Goal: Information Seeking & Learning: Learn about a topic

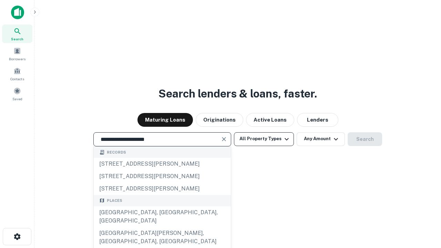
click at [162, 227] on div "[GEOGRAPHIC_DATA], [GEOGRAPHIC_DATA], [GEOGRAPHIC_DATA]" at bounding box center [162, 216] width 137 height 21
type input "**********"
click at [264, 139] on button "All Property Types" at bounding box center [264, 139] width 60 height 14
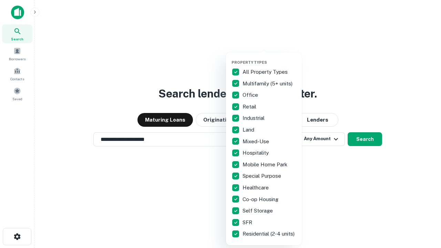
click at [269, 58] on button "button" at bounding box center [269, 58] width 76 height 0
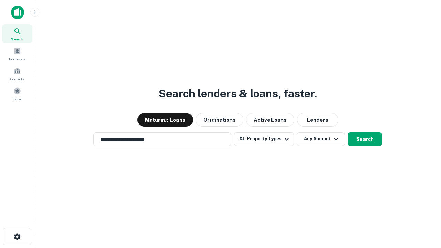
scroll to position [11, 0]
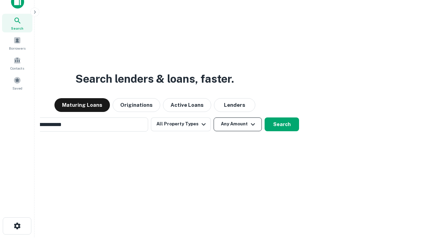
click at [213, 117] on button "Any Amount" at bounding box center [237, 124] width 48 height 14
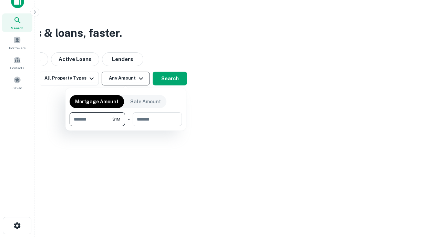
type input "*******"
click at [126, 126] on button "button" at bounding box center [126, 126] width 112 height 0
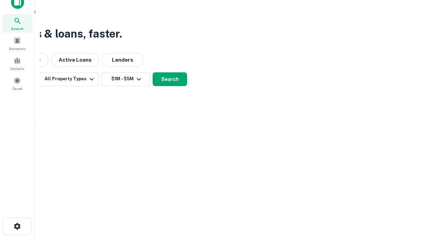
scroll to position [4, 127]
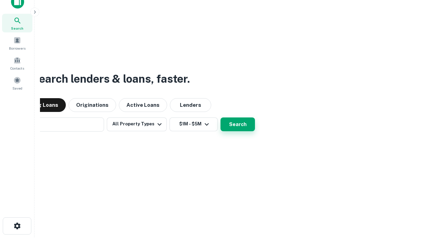
click at [220, 117] on button "Search" at bounding box center [237, 124] width 34 height 14
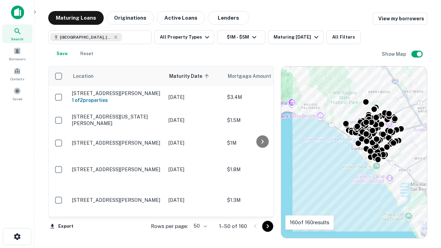
click at [199, 226] on body "Search Borrowers Contacts Saved Maturing Loans Originations Active Loans Lender…" at bounding box center [220, 124] width 441 height 248
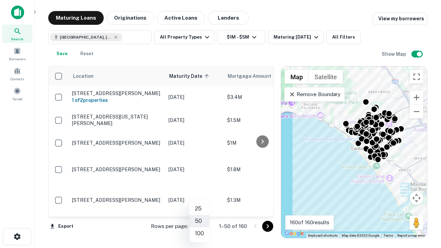
click at [199, 209] on li "25" at bounding box center [199, 208] width 20 height 12
